Goal: Find specific page/section: Find specific page/section

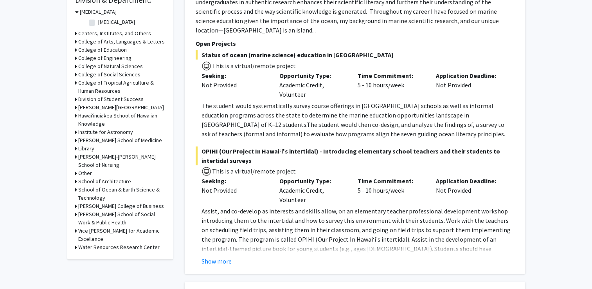
scroll to position [245, 0]
click at [105, 207] on h3 "[PERSON_NAME] College of Business" at bounding box center [121, 206] width 86 height 8
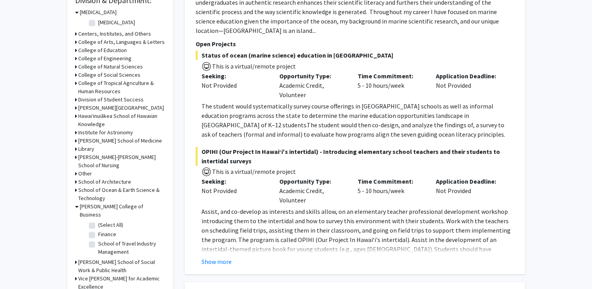
click at [98, 230] on label "Finance" at bounding box center [107, 234] width 18 height 8
click at [98, 230] on input "Finance" at bounding box center [100, 232] width 5 height 5
checkbox input "true"
